Goal: Task Accomplishment & Management: Use online tool/utility

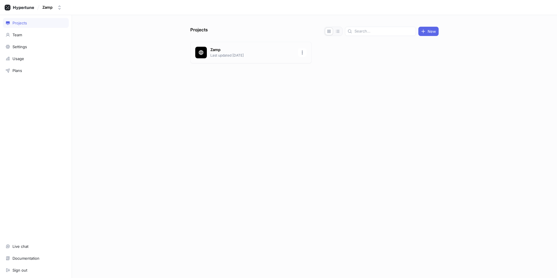
click at [223, 60] on div "Zamp Last updated [DATE]" at bounding box center [250, 52] width 121 height 21
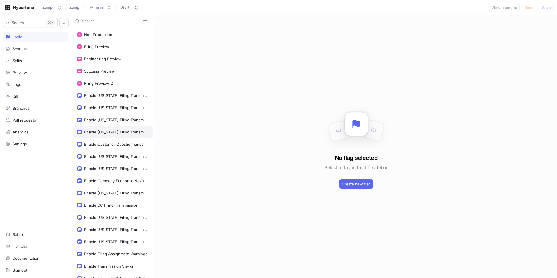
click at [120, 131] on div "Enable [US_STATE] Filing Transmission" at bounding box center [115, 132] width 63 height 5
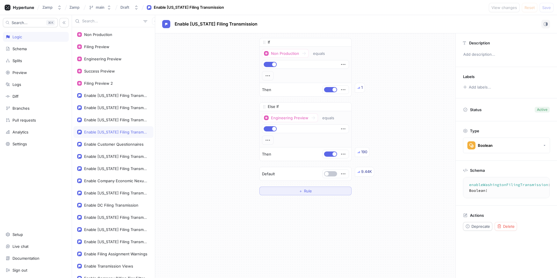
click at [309, 193] on button "＋ Rule" at bounding box center [305, 191] width 92 height 9
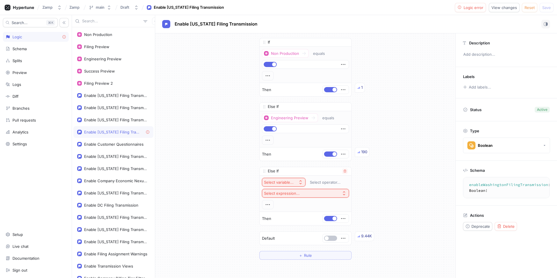
click at [283, 183] on div "Select variable..." at bounding box center [279, 182] width 30 height 5
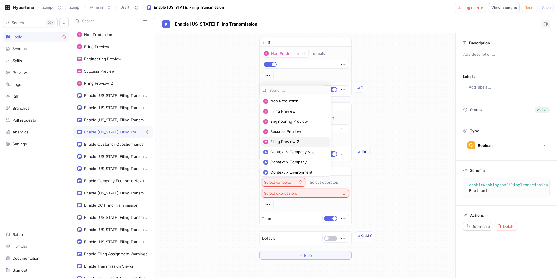
click at [295, 142] on span "Filing Preview 2" at bounding box center [297, 141] width 54 height 5
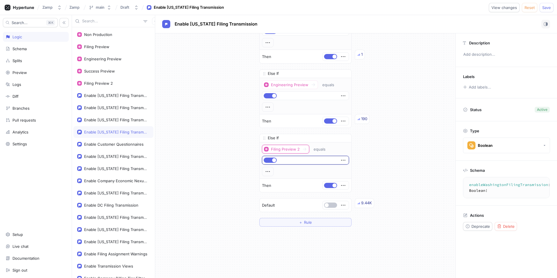
scroll to position [57, 0]
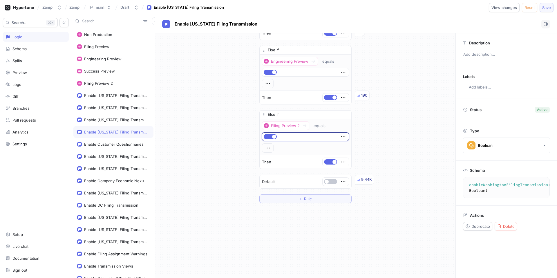
click at [550, 7] on span "Save" at bounding box center [546, 7] width 9 height 3
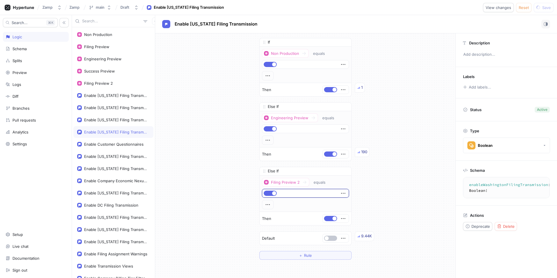
scroll to position [0, 0]
click at [116, 105] on div "Enable [US_STATE] Filing Transmission" at bounding box center [115, 107] width 63 height 5
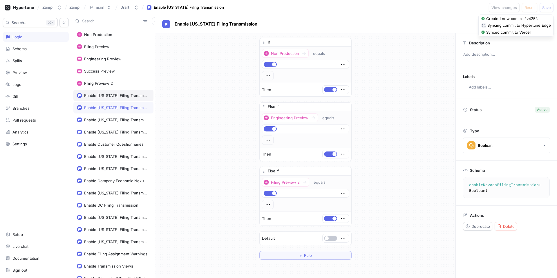
click at [115, 98] on div "Enable [US_STATE] Filing Transmission" at bounding box center [113, 96] width 80 height 12
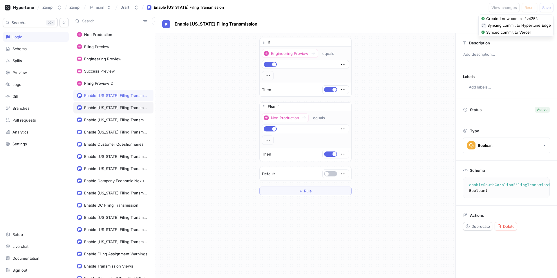
click at [113, 105] on div "Enable [US_STATE] Filing Transmission" at bounding box center [113, 108] width 80 height 12
type textarea "enableNevadaFilingTransmission: Boolean!"
